Goal: Task Accomplishment & Management: Use online tool/utility

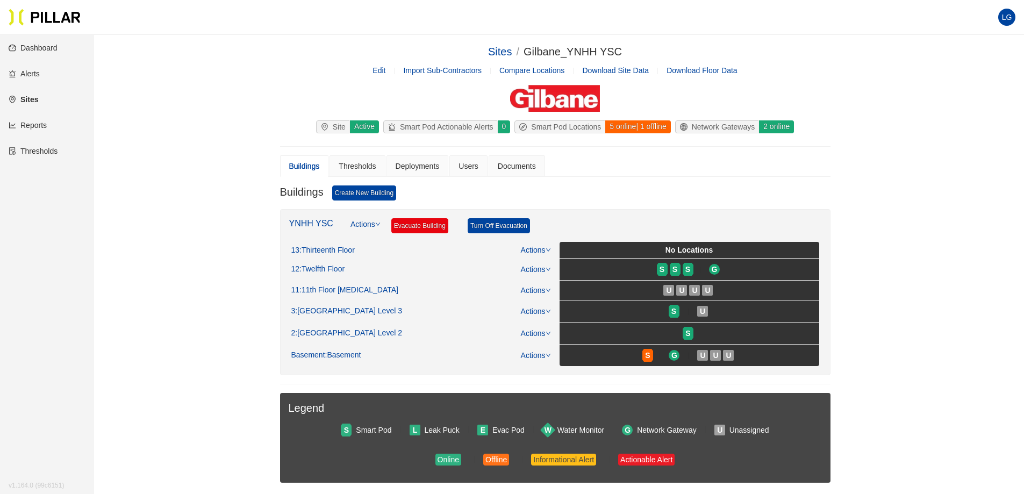
click at [32, 127] on link "Reports" at bounding box center [28, 125] width 38 height 9
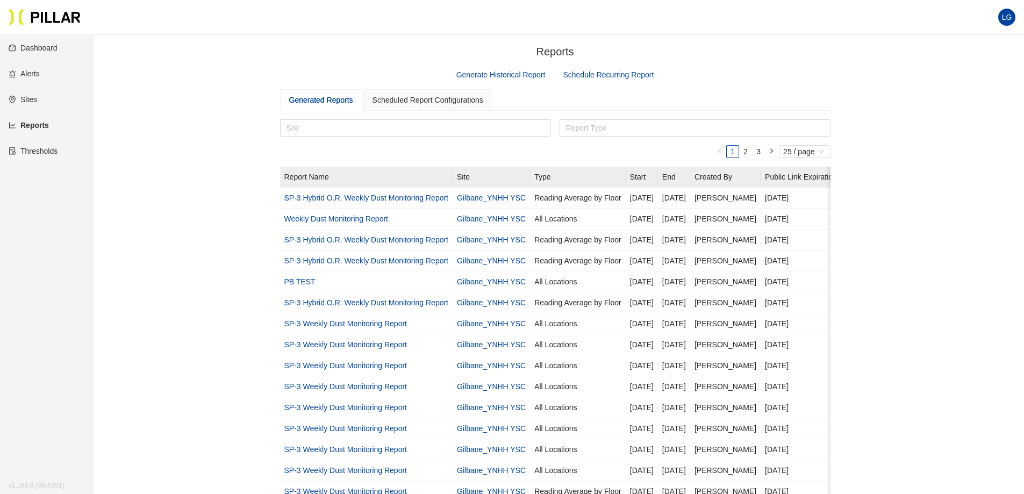
click at [492, 75] on link "Generate Historical Report" at bounding box center [500, 74] width 89 height 9
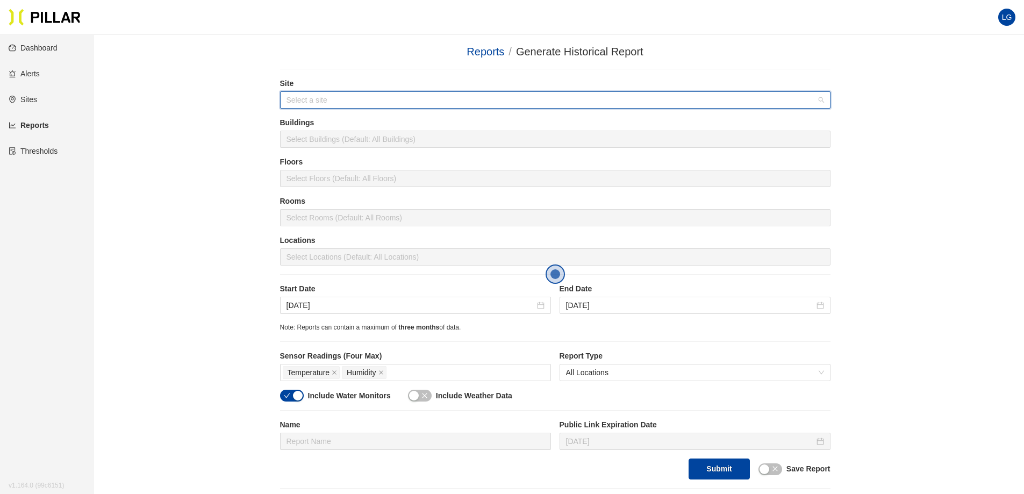
click at [394, 96] on input "search" at bounding box center [552, 100] width 530 height 16
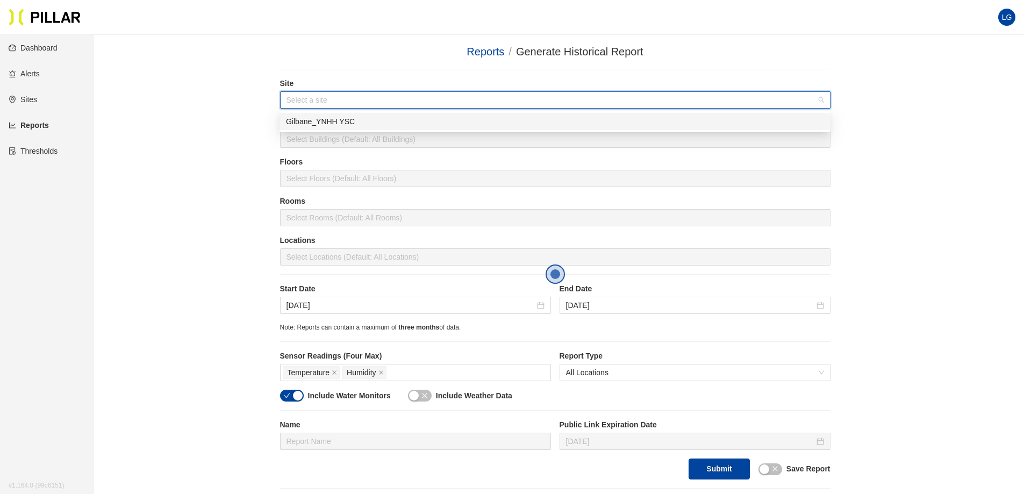
click at [368, 123] on div "Gilbane_YNHH YSC" at bounding box center [555, 122] width 538 height 12
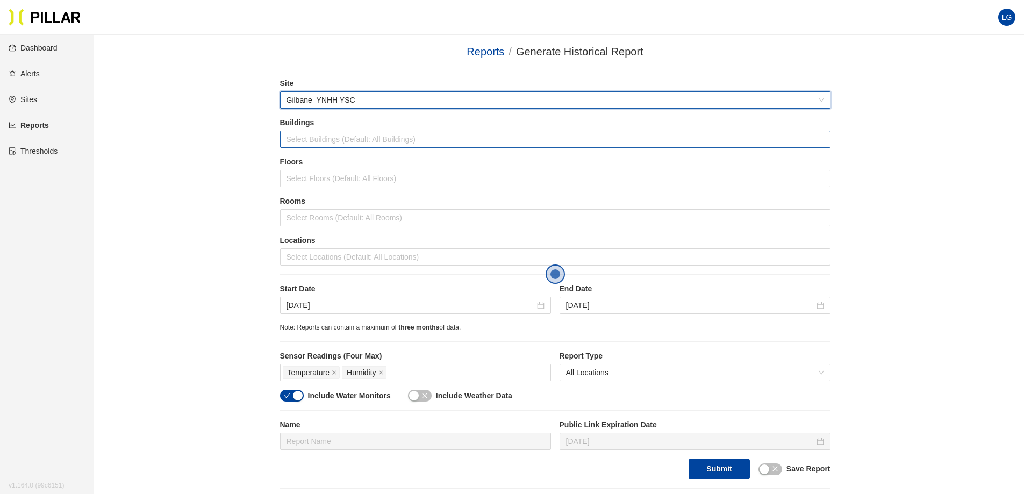
click at [349, 137] on div at bounding box center [555, 139] width 545 height 15
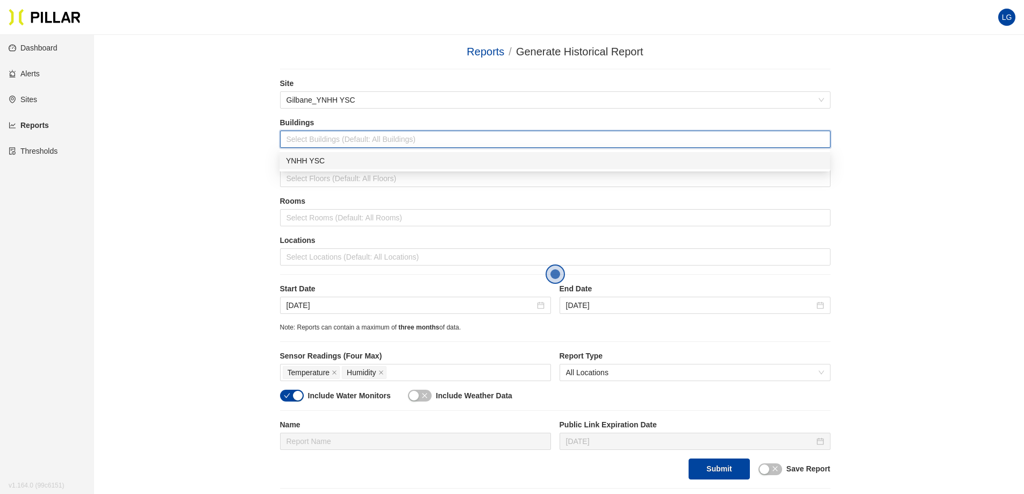
click at [331, 163] on div "YNHH YSC" at bounding box center [555, 161] width 538 height 12
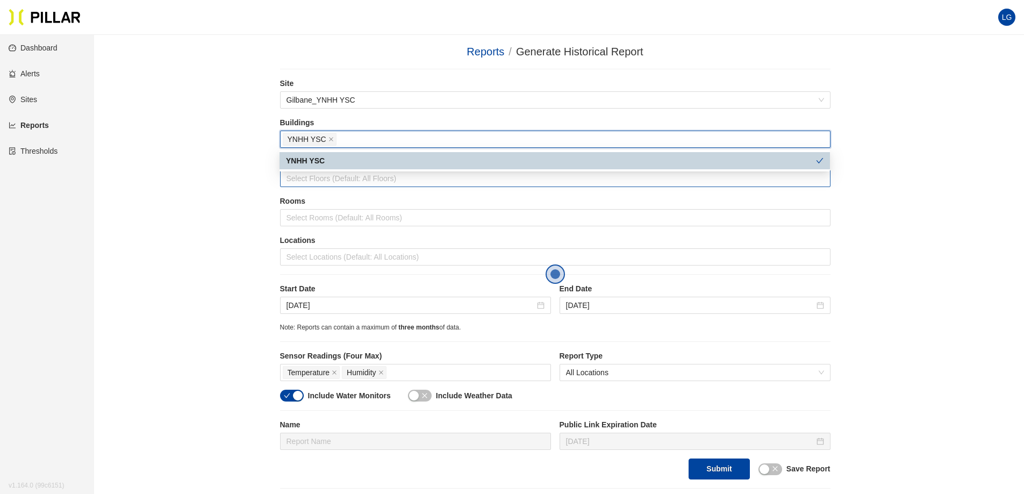
click at [333, 184] on div at bounding box center [555, 178] width 545 height 15
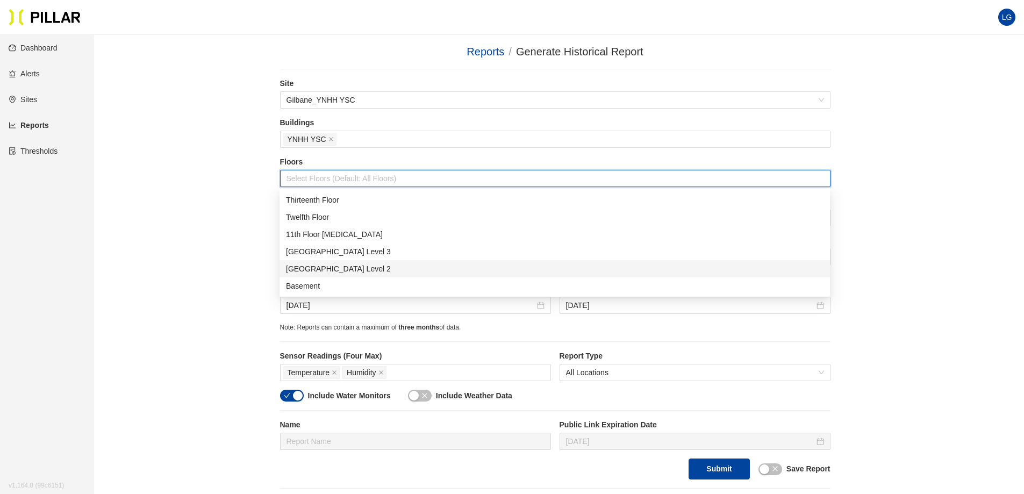
click at [328, 272] on div "[GEOGRAPHIC_DATA] Level 2" at bounding box center [555, 269] width 538 height 12
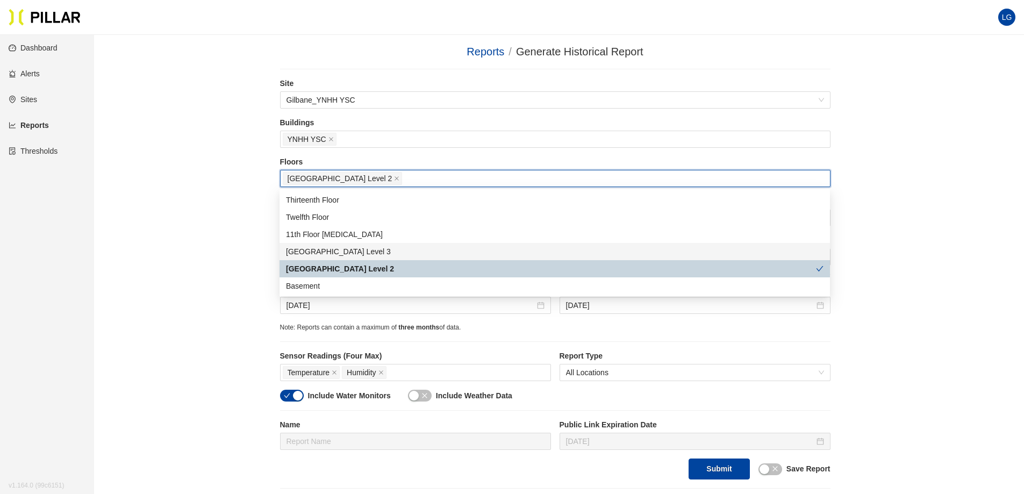
click at [205, 212] on div "Reports / Generate Historical Report / Site Gilbane_YNHH YSC Buildings YNHH YSC…" at bounding box center [554, 266] width 869 height 445
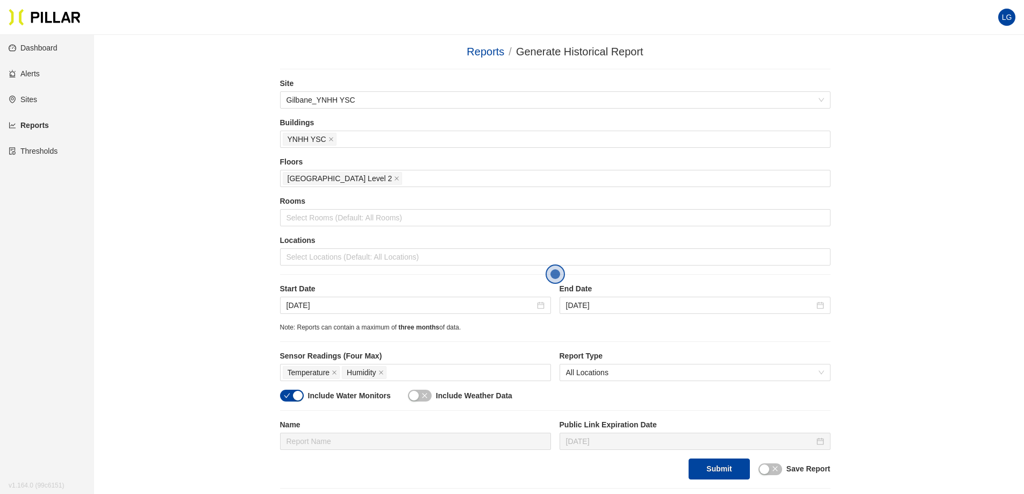
click at [328, 227] on div "Rooms Select Rooms (Default: All Rooms)" at bounding box center [555, 215] width 550 height 39
click at [326, 218] on div at bounding box center [555, 217] width 545 height 15
click at [218, 214] on div "Reports / Generate Historical Report / Site Gilbane_YNHH YSC Buildings YNHH YSC…" at bounding box center [554, 266] width 869 height 445
click at [309, 252] on div at bounding box center [555, 256] width 545 height 15
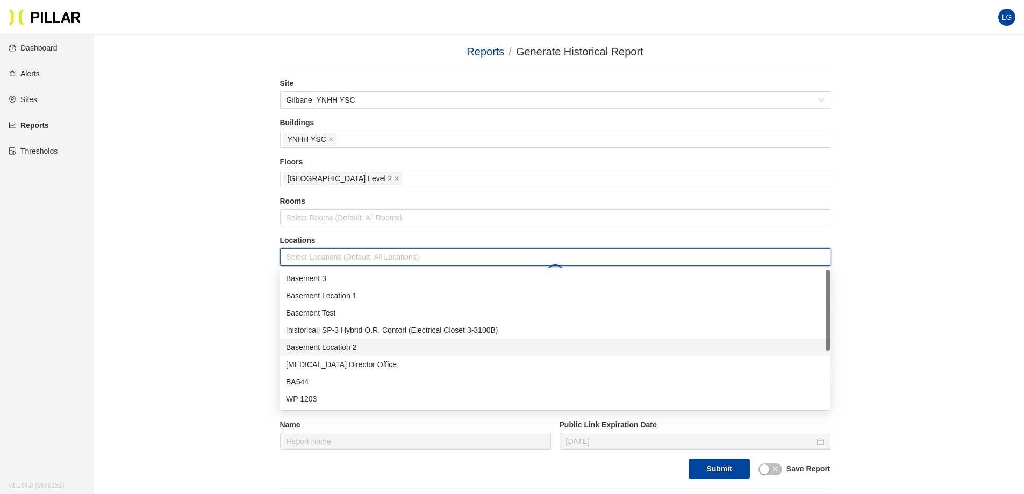
scroll to position [103, 0]
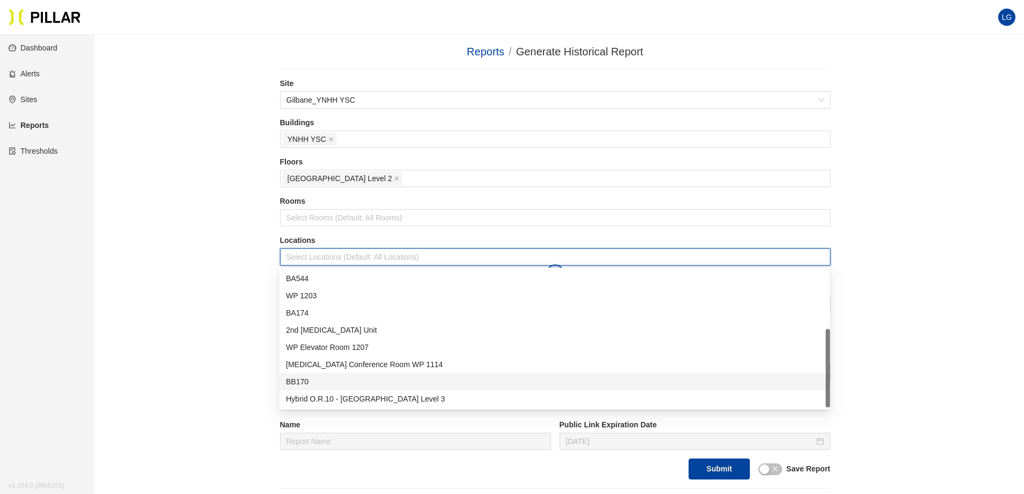
click at [325, 381] on div "BB170" at bounding box center [555, 382] width 538 height 12
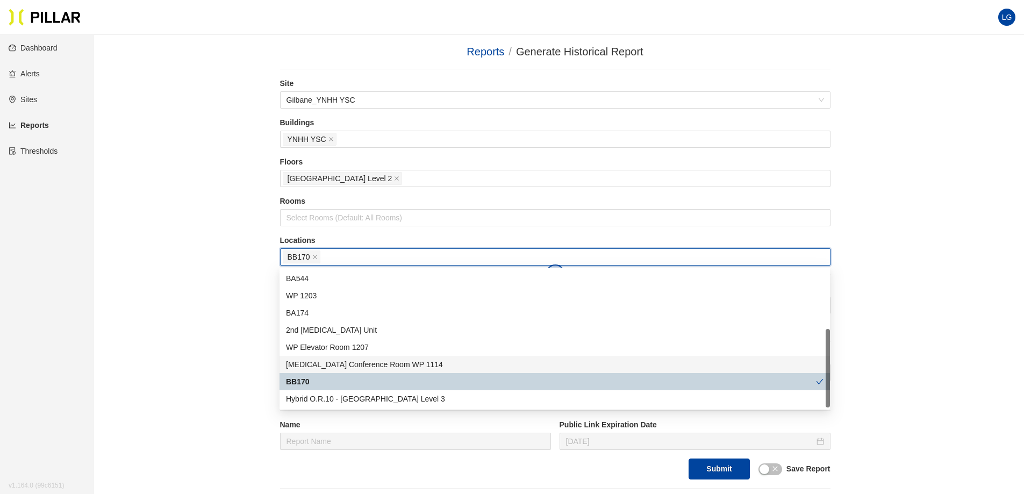
click at [238, 298] on div "Reports / Generate Historical Report / Site Gilbane_YNHH YSC Buildings YNHH YSC…" at bounding box center [554, 266] width 869 height 445
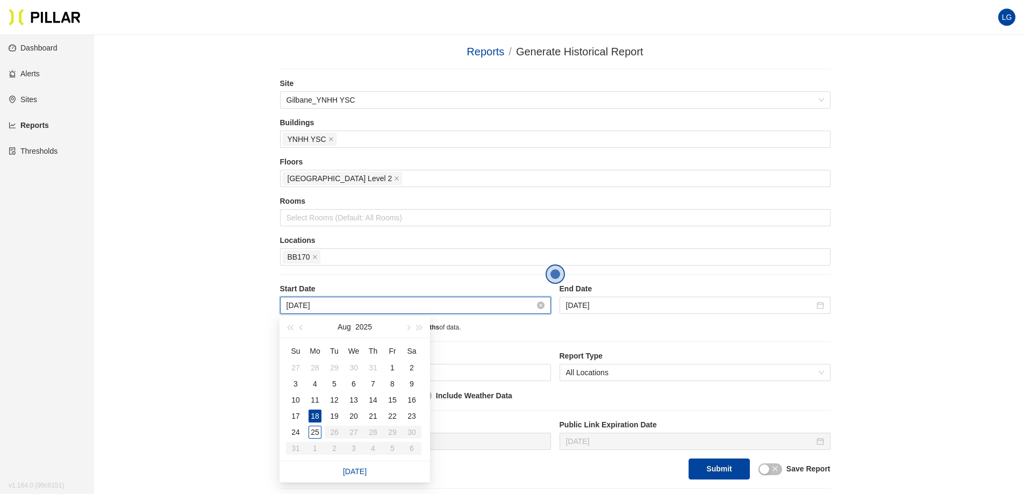
click at [490, 305] on input "[DATE]" at bounding box center [411, 305] width 248 height 12
click at [299, 429] on div "24" at bounding box center [295, 432] width 13 height 13
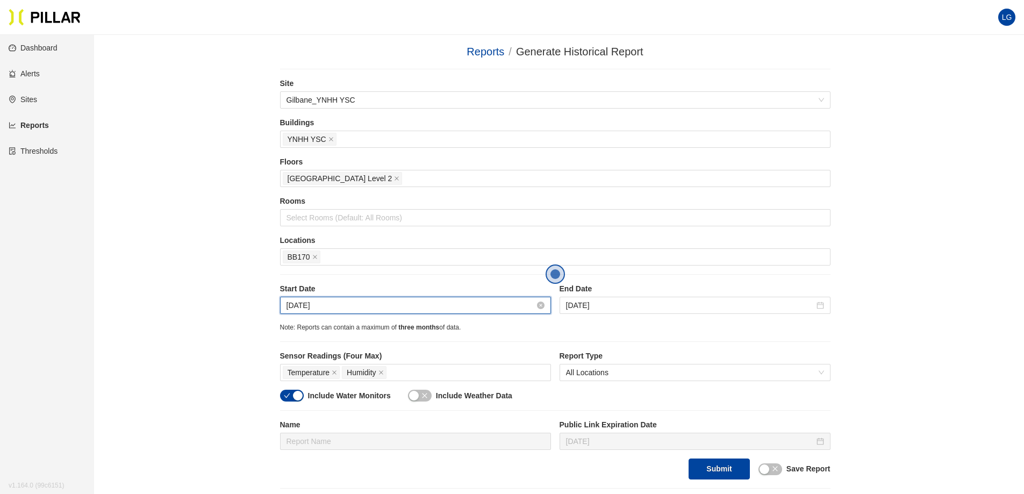
click at [326, 308] on input "[DATE]" at bounding box center [411, 305] width 248 height 12
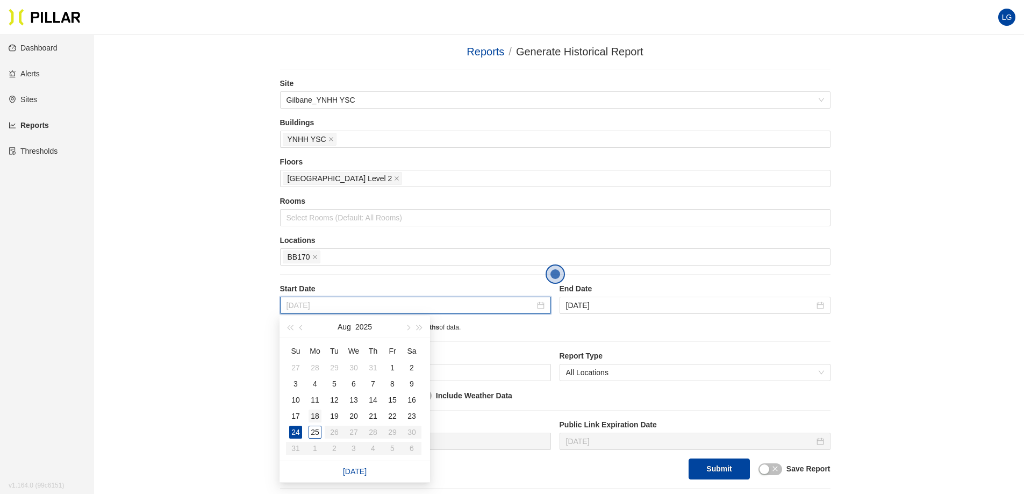
type input "[DATE]"
click at [317, 413] on div "18" at bounding box center [315, 416] width 13 height 13
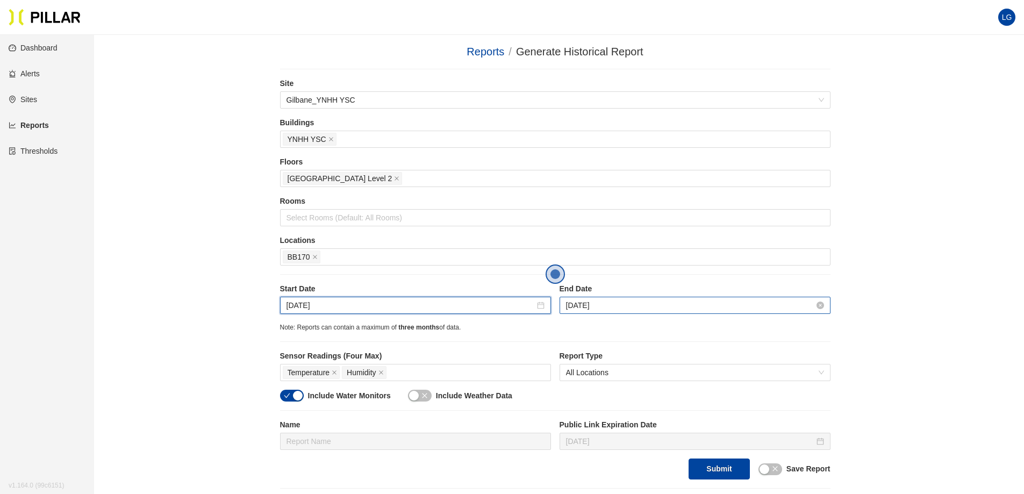
click at [592, 303] on input "[DATE]" at bounding box center [690, 305] width 248 height 12
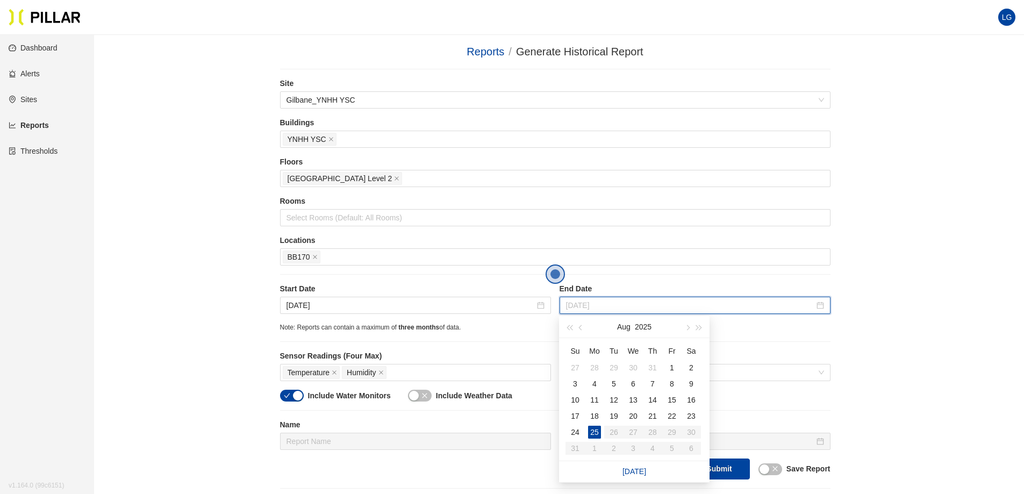
type input "[DATE]"
click at [524, 338] on div "Site Gilbane_YNHH YSC Buildings YNHH YSC Floors [GEOGRAPHIC_DATA] Level 2 Rooms…" at bounding box center [555, 279] width 550 height 402
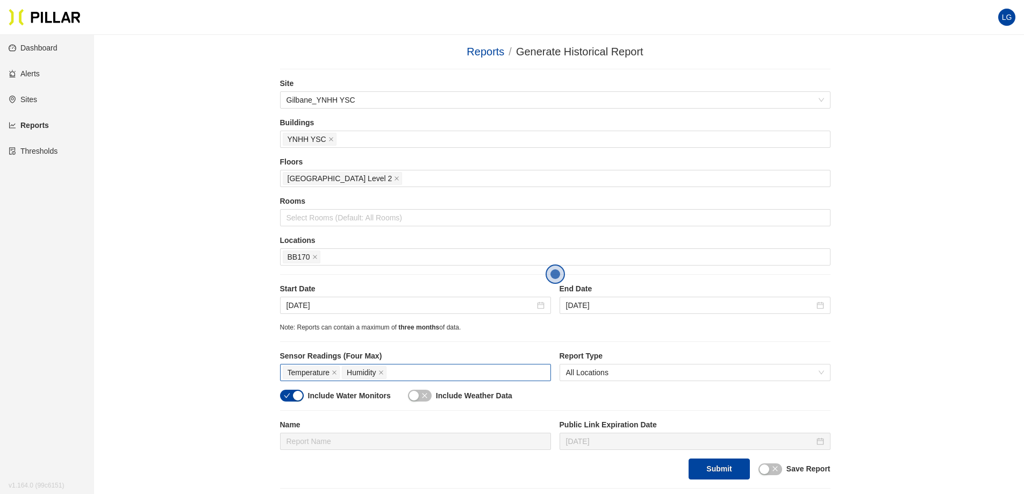
click at [407, 369] on div "Temperature Humidity" at bounding box center [416, 372] width 266 height 15
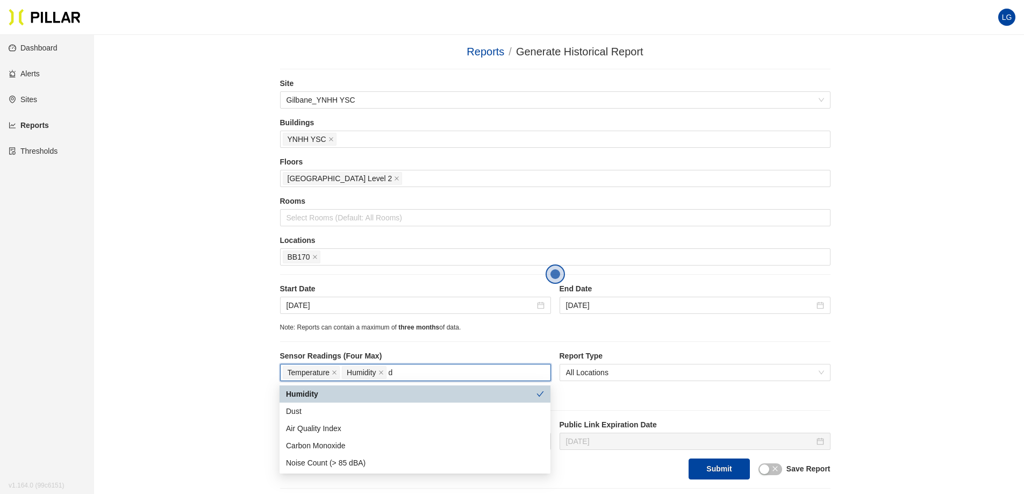
type input "du"
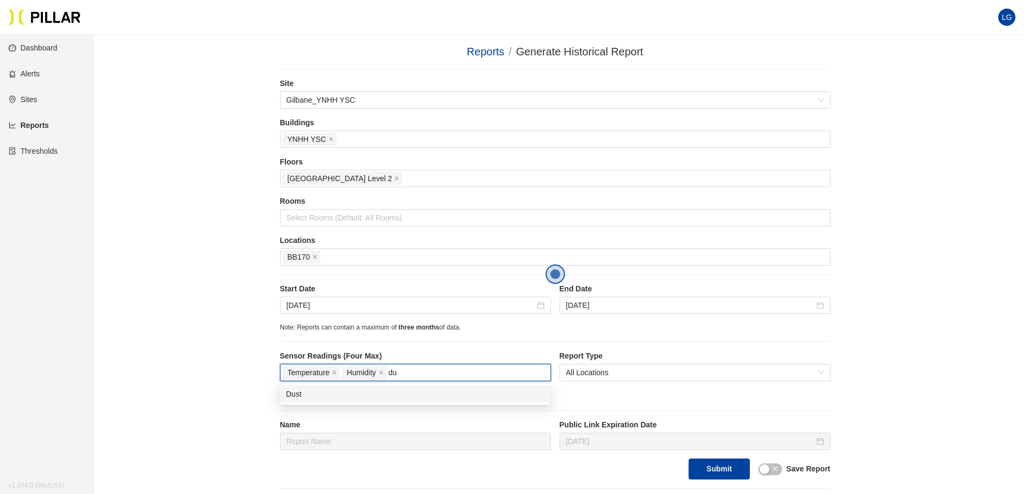
drag, startPoint x: 328, startPoint y: 391, endPoint x: 225, endPoint y: 330, distance: 120.0
click at [328, 391] on div "Dust" at bounding box center [415, 394] width 258 height 12
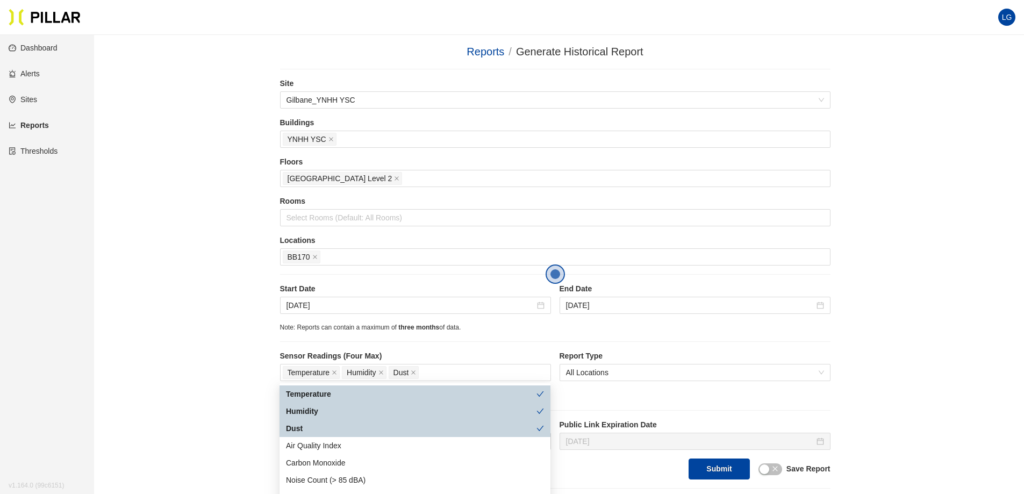
click at [173, 290] on div "Reports / Generate Historical Report / Site Gilbane_YNHH YSC Buildings YNHH YSC…" at bounding box center [554, 266] width 869 height 445
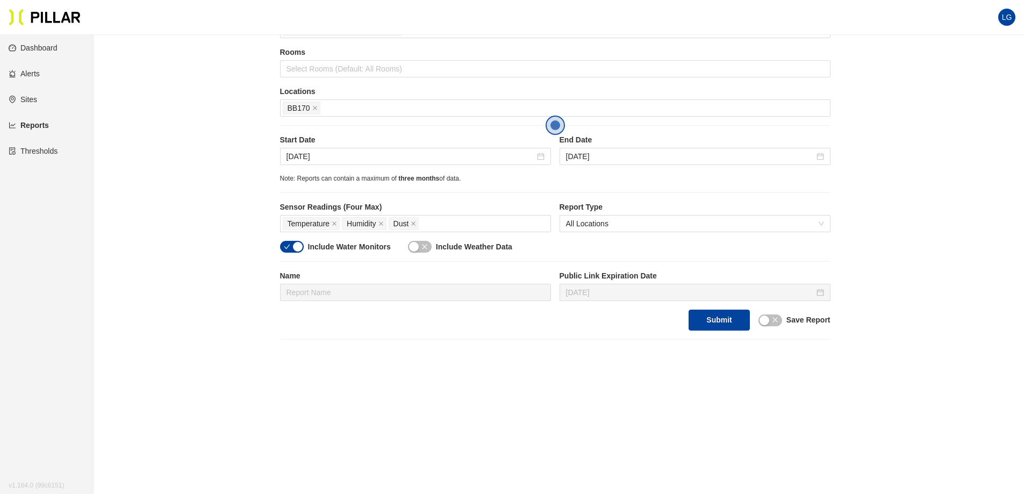
scroll to position [167, 0]
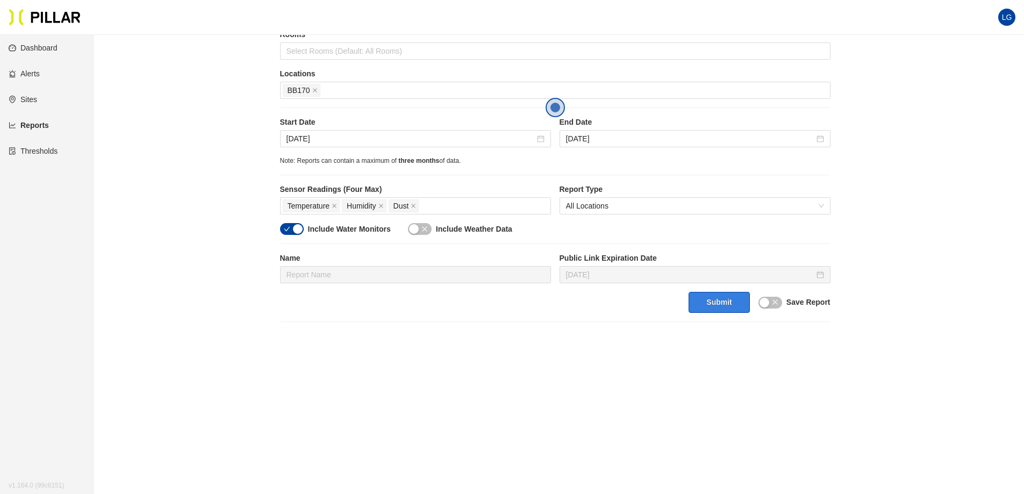
click at [718, 302] on button "Submit" at bounding box center [719, 302] width 61 height 21
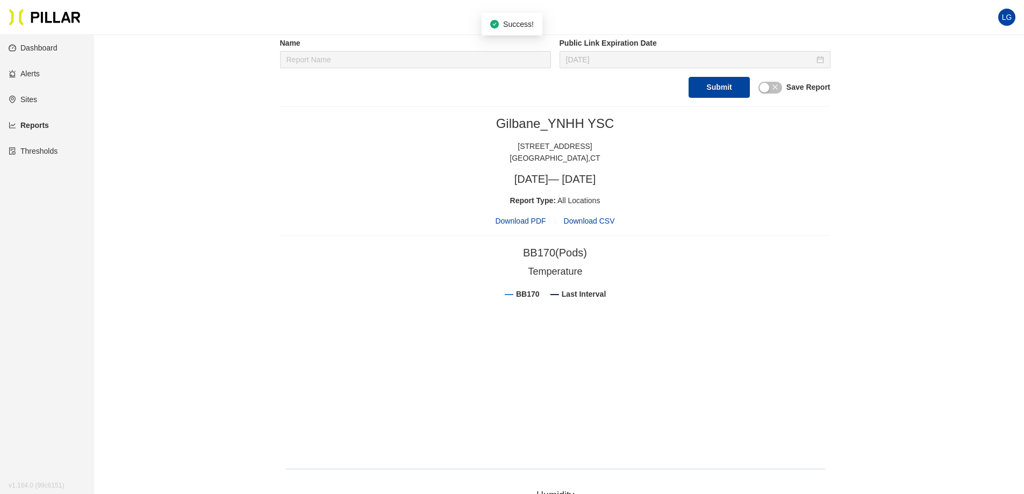
click at [518, 225] on span "Download PDF" at bounding box center [520, 221] width 51 height 12
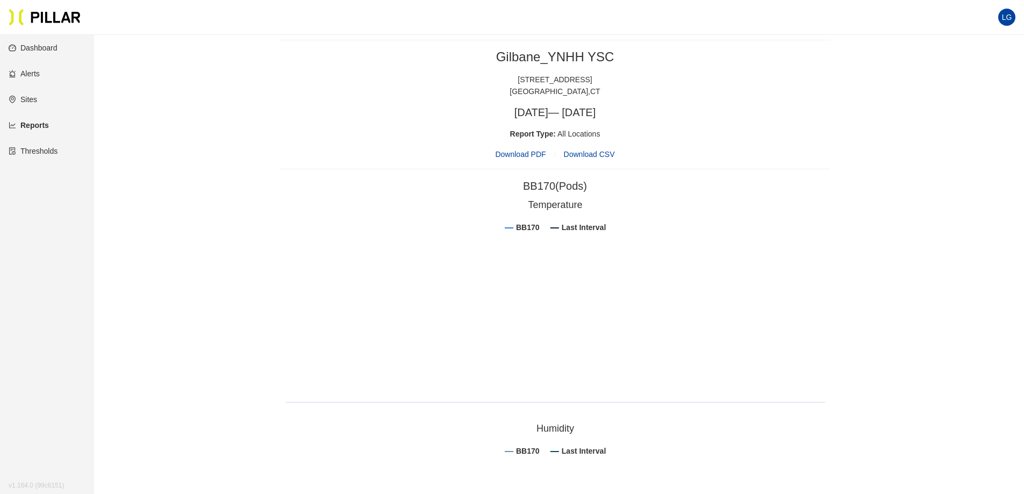
scroll to position [543, 0]
